Goal: Transaction & Acquisition: Register for event/course

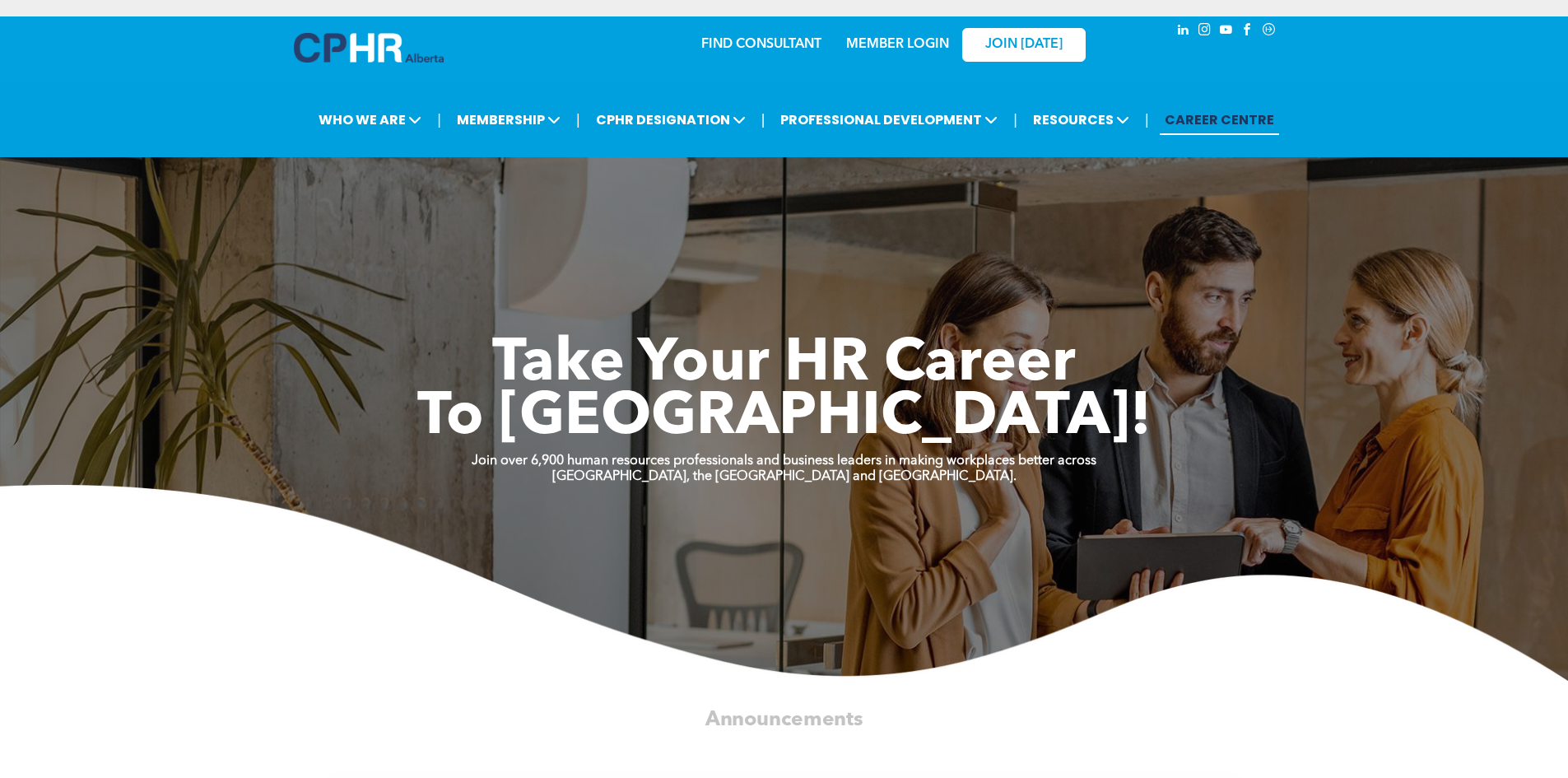
click at [861, 41] on link "MEMBER LOGIN" at bounding box center [898, 44] width 103 height 13
click at [863, 43] on link "MEMBER LOGIN" at bounding box center [898, 44] width 103 height 13
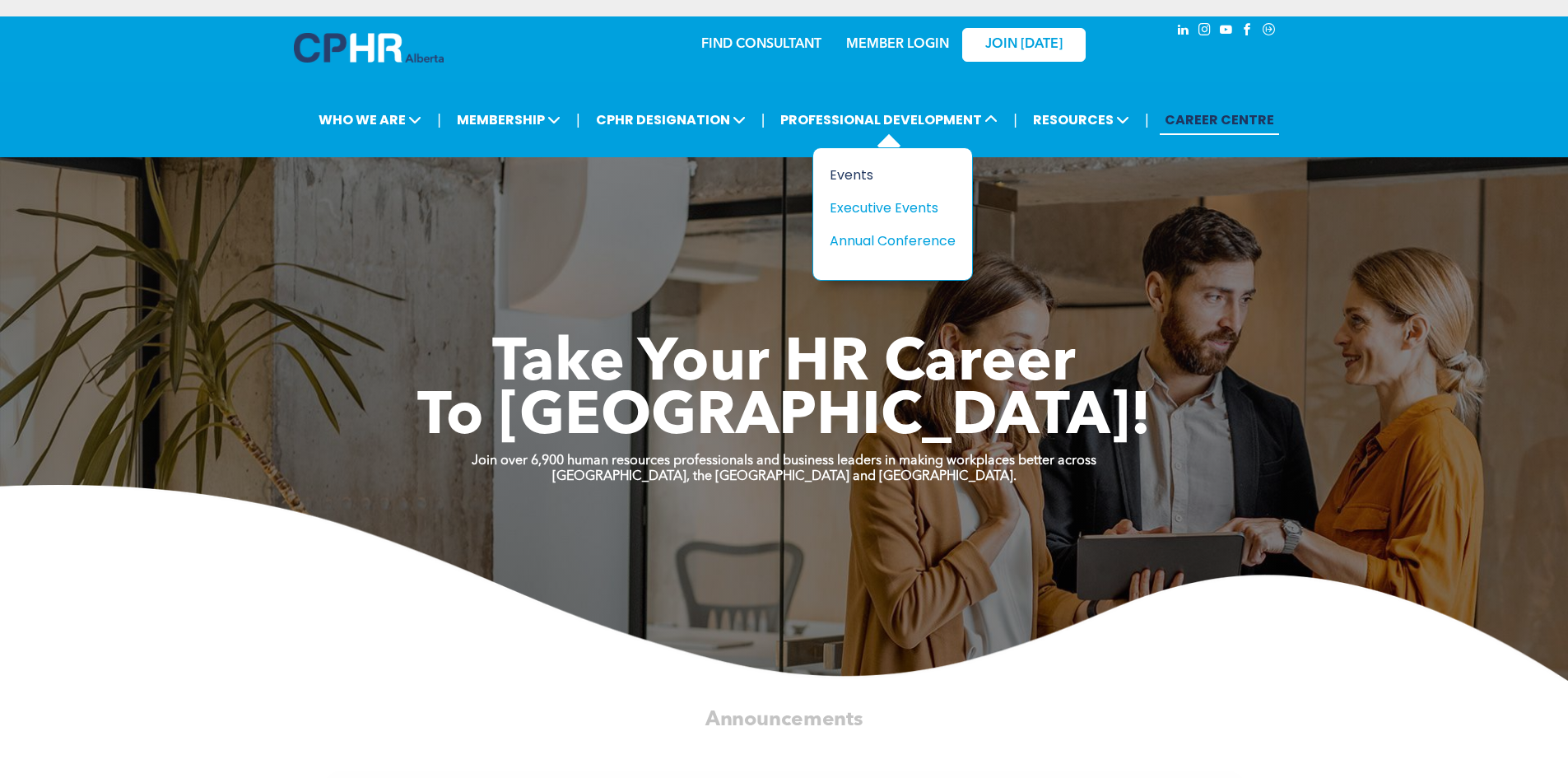
click at [851, 172] on div "Events" at bounding box center [887, 175] width 114 height 20
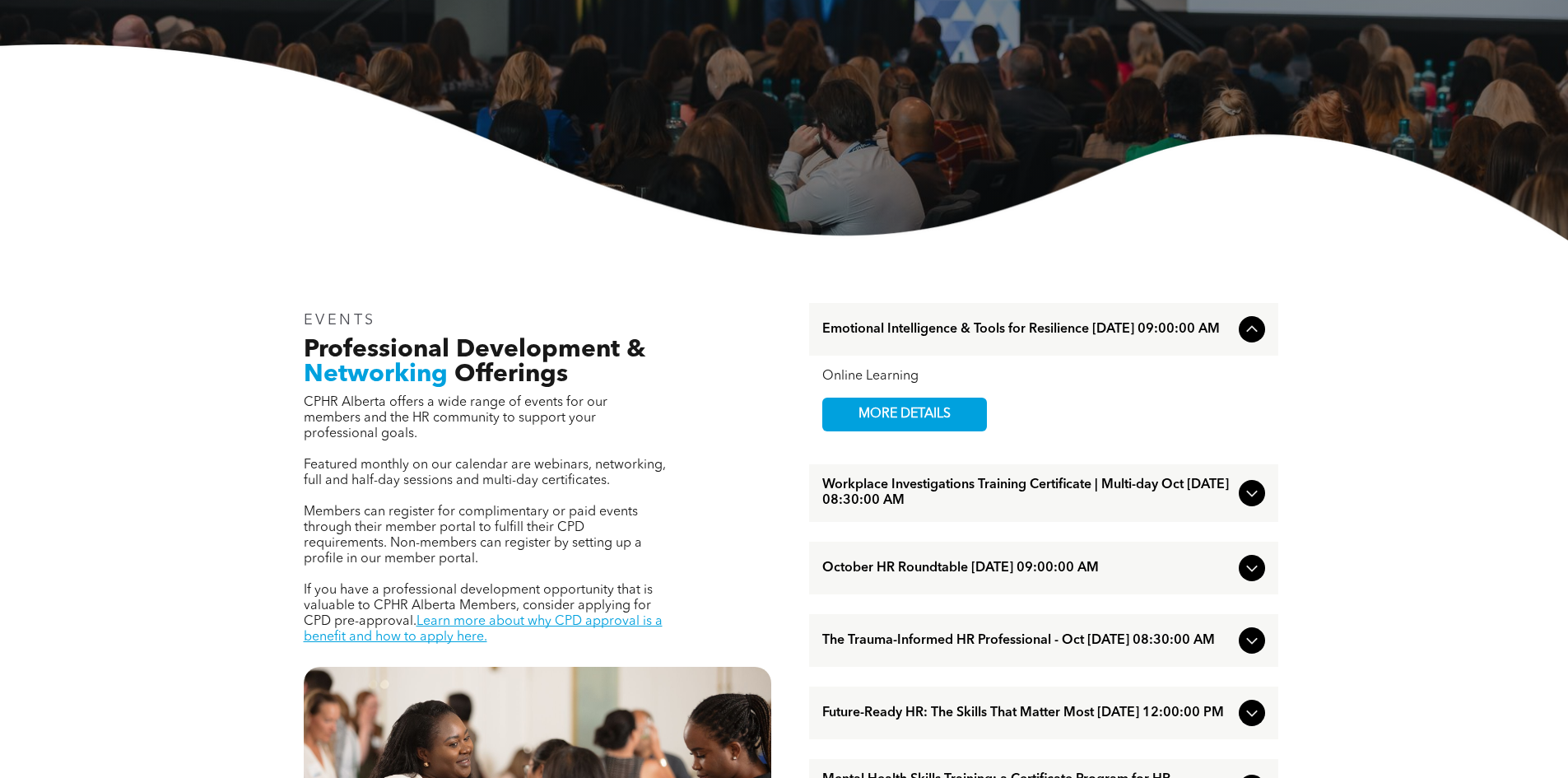
scroll to position [329, 0]
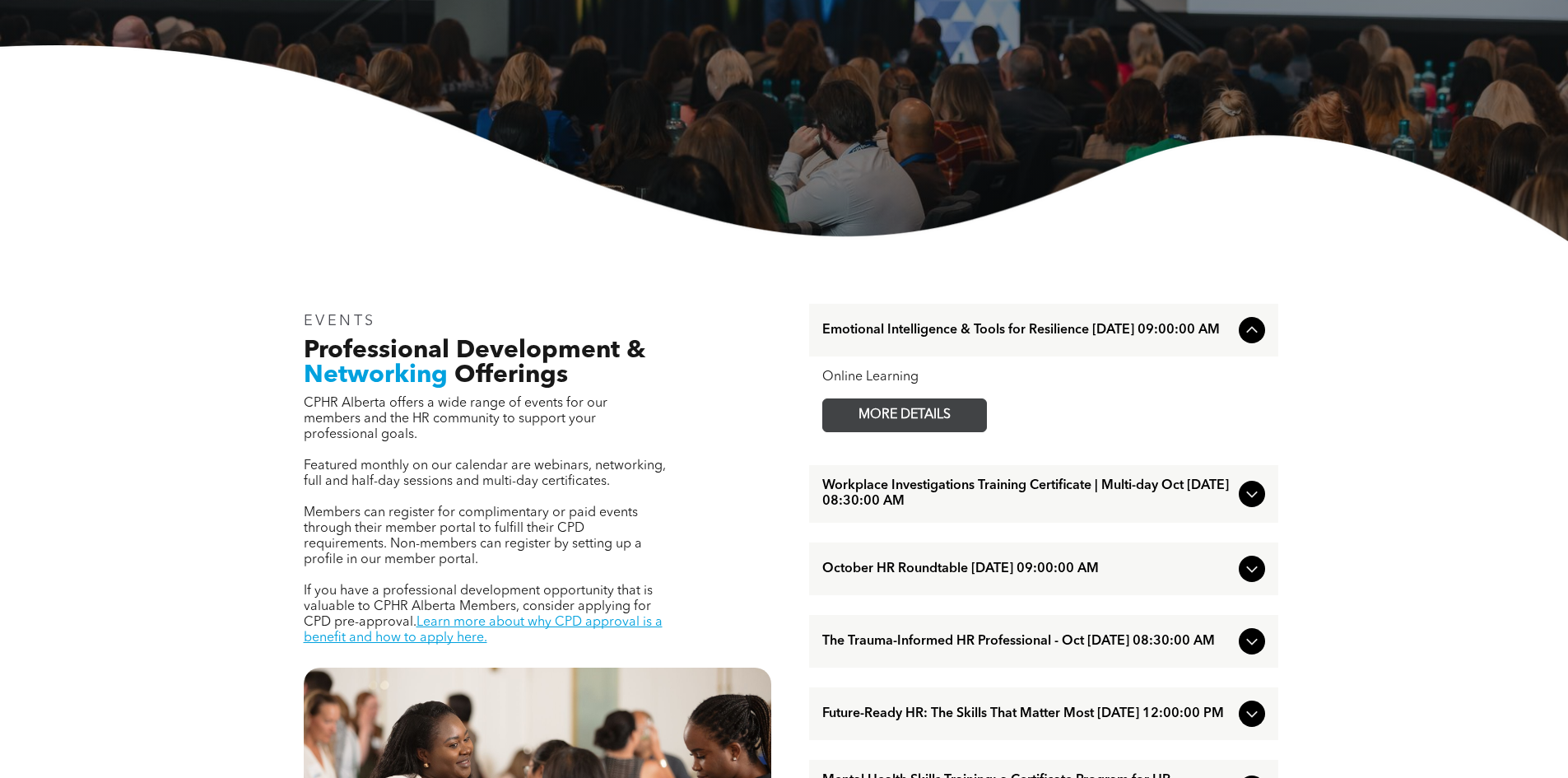
click at [953, 423] on span "MORE DETAILS" at bounding box center [904, 415] width 130 height 32
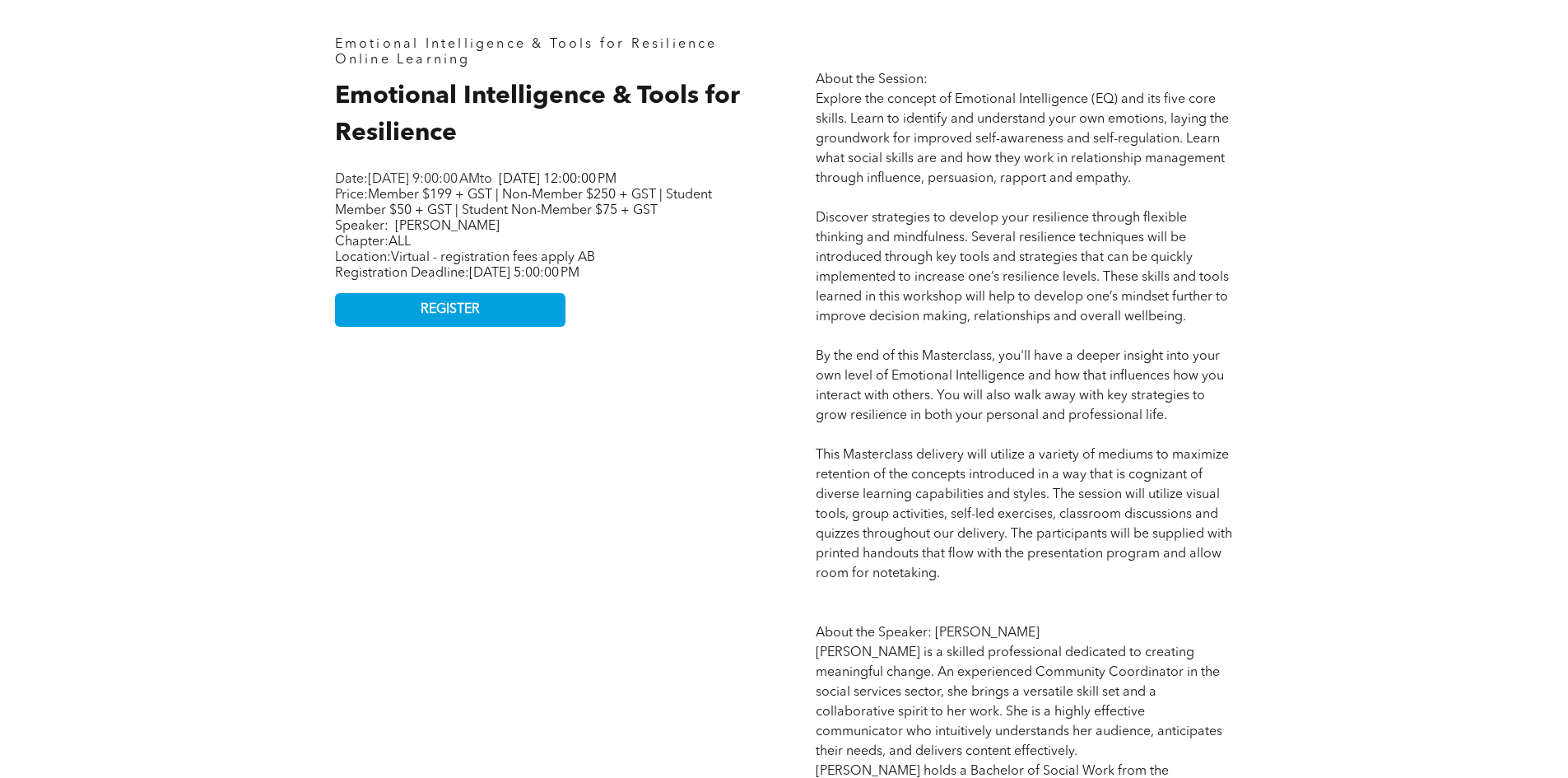
scroll to position [823, 0]
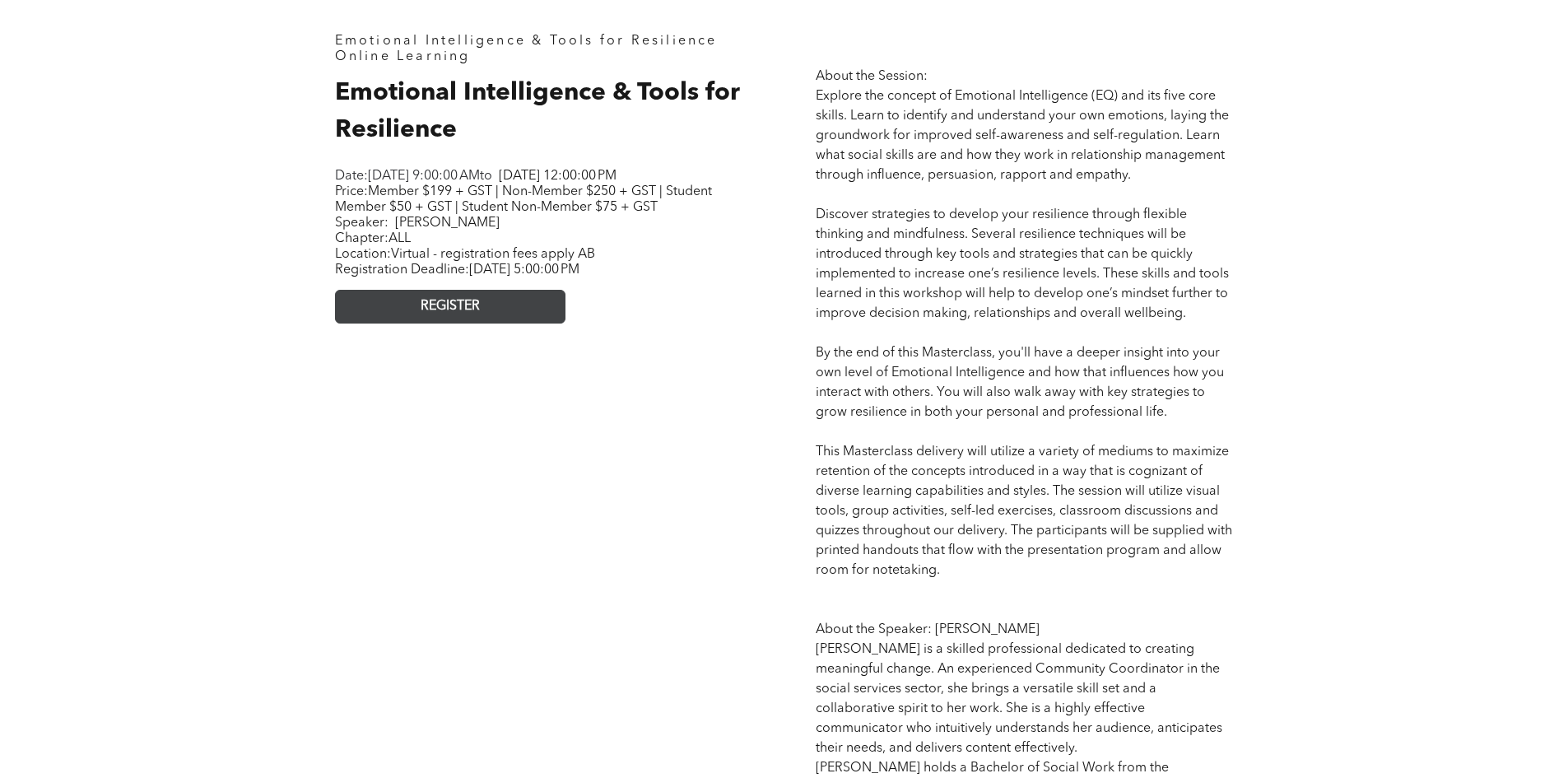
drag, startPoint x: 459, startPoint y: 329, endPoint x: 512, endPoint y: 331, distance: 53.0
click at [459, 315] on span "REGISTER" at bounding box center [450, 306] width 59 height 16
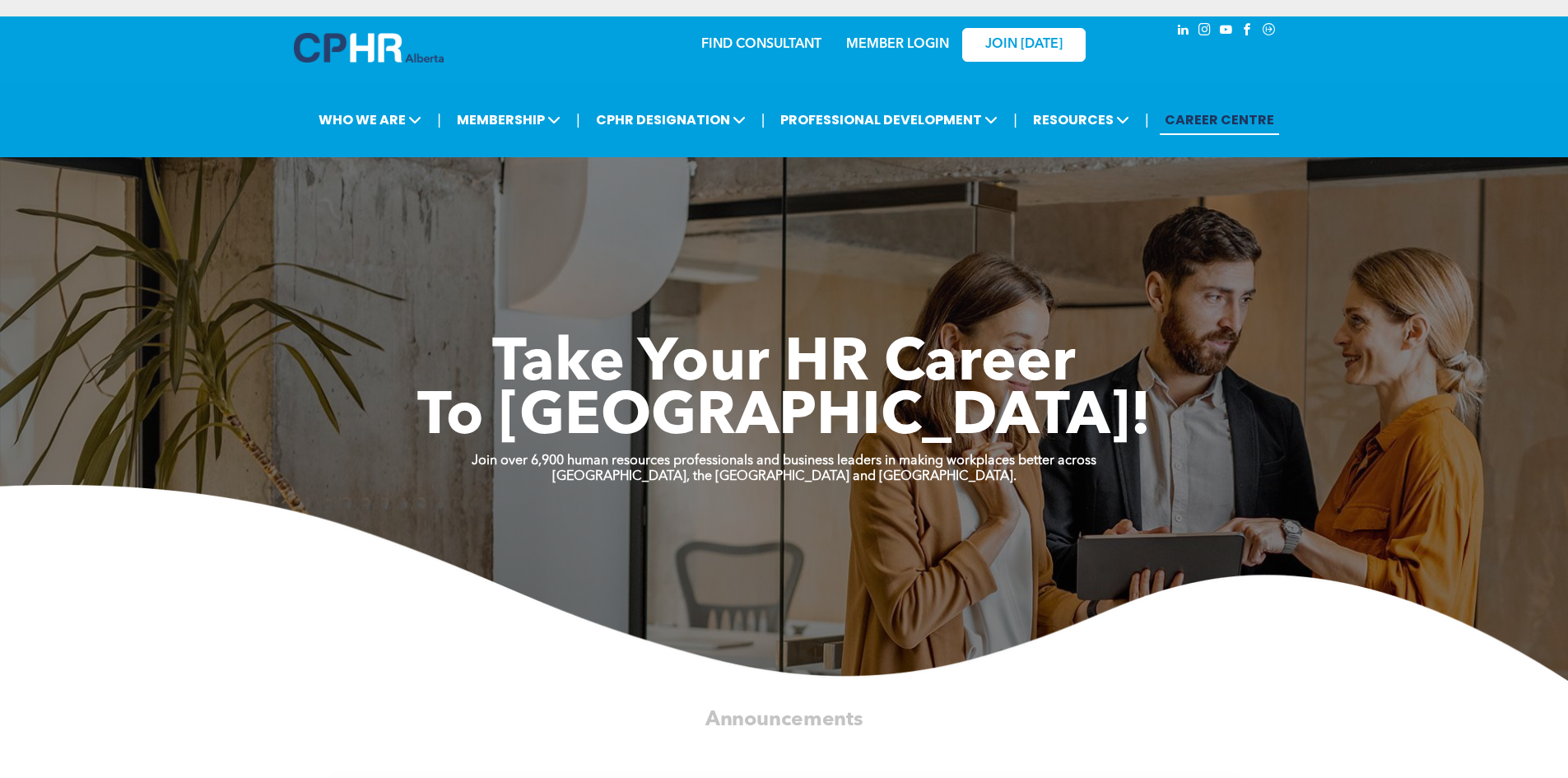
click at [891, 40] on link "MEMBER LOGIN" at bounding box center [898, 44] width 103 height 13
click at [892, 44] on link "MEMBER LOGIN" at bounding box center [898, 44] width 103 height 13
click at [882, 40] on link "MEMBER LOGIN" at bounding box center [898, 44] width 103 height 13
